Goal: Task Accomplishment & Management: Use online tool/utility

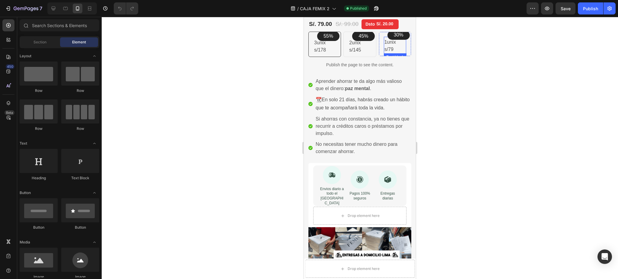
scroll to position [121, 0]
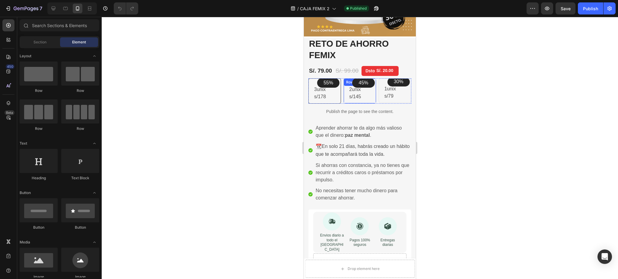
click at [385, 94] on p "1unix s/79" at bounding box center [395, 92] width 21 height 14
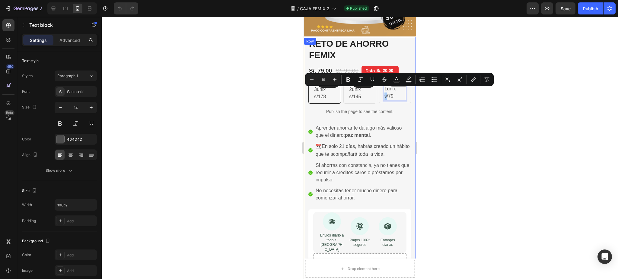
click at [460, 135] on div at bounding box center [360, 148] width 516 height 263
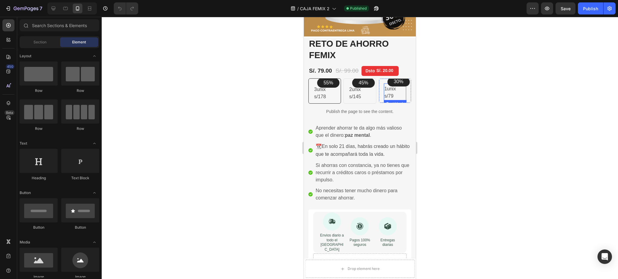
click at [388, 92] on p "1unix s/79" at bounding box center [395, 92] width 21 height 14
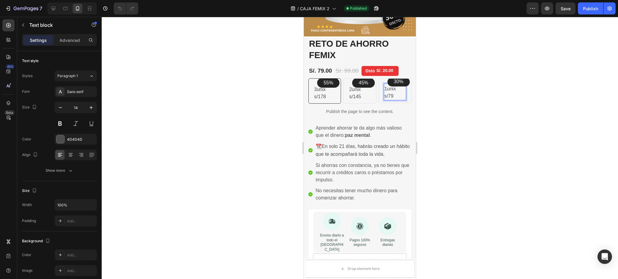
click at [387, 92] on p "1unix s/79" at bounding box center [395, 92] width 21 height 14
click at [357, 91] on p "2unix s/145" at bounding box center [359, 93] width 21 height 14
click at [323, 91] on p "3unix s/178" at bounding box center [324, 93] width 21 height 14
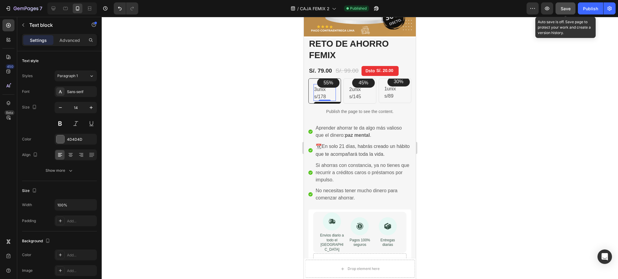
click at [569, 11] on div "Save" at bounding box center [566, 8] width 10 height 6
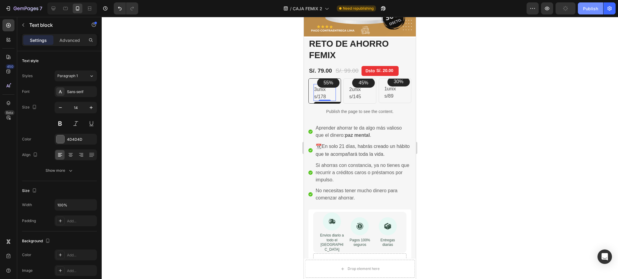
click at [593, 8] on div "Publish" at bounding box center [590, 8] width 15 height 6
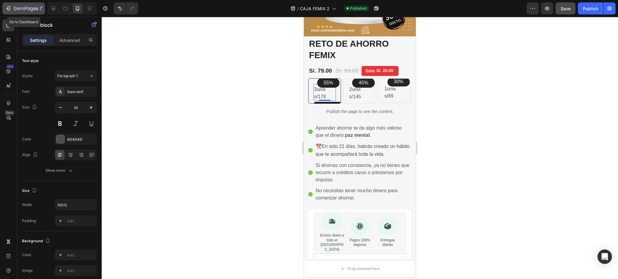
click at [5, 5] on icon "button" at bounding box center [8, 8] width 6 height 6
